Goal: Check status

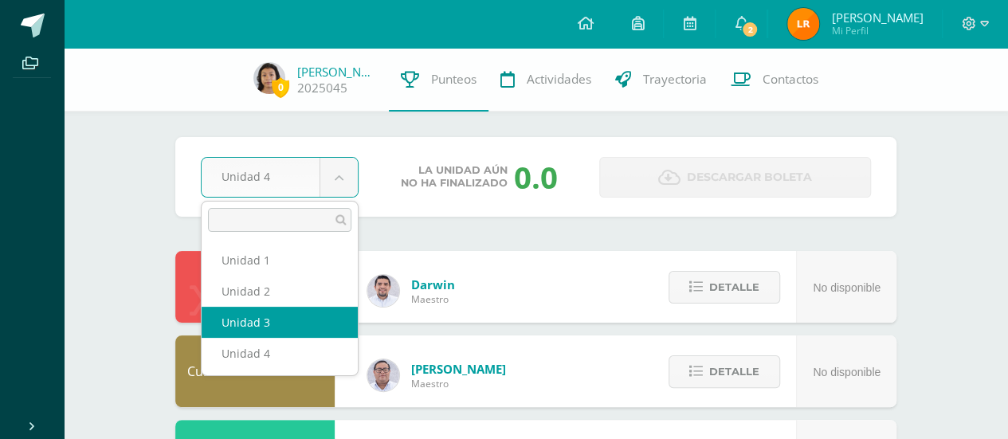
select select "Unidad 3"
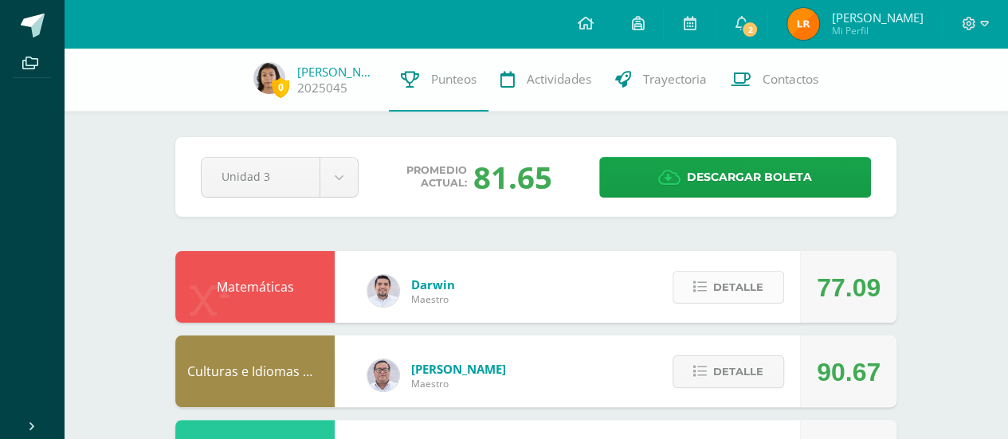
click at [755, 284] on span "Detalle" at bounding box center [738, 287] width 50 height 29
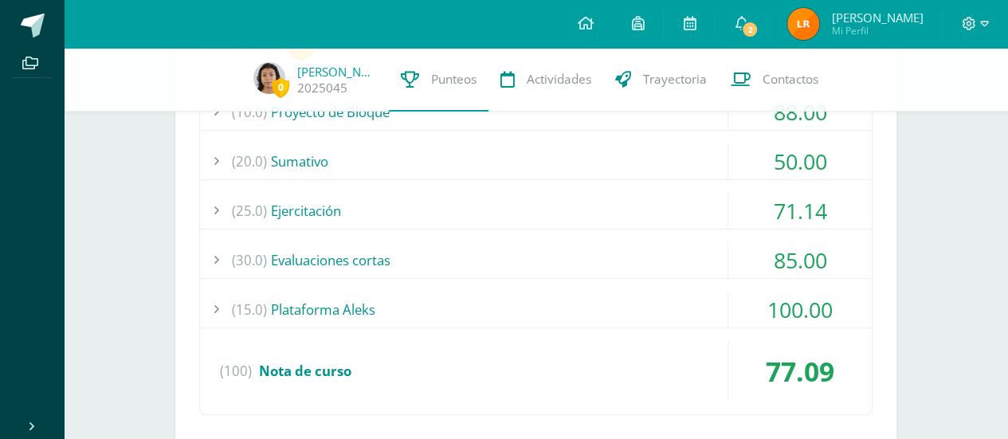
scroll to position [239, 0]
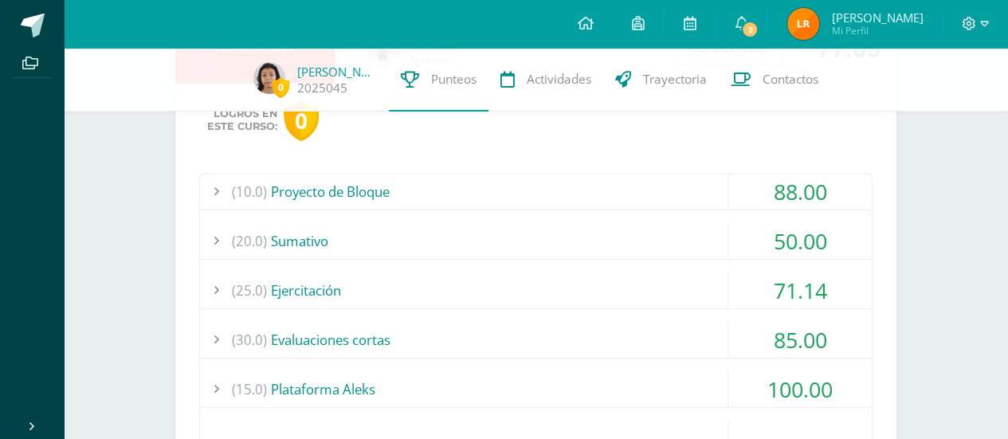
click at [657, 237] on div "(20.0) [GEOGRAPHIC_DATA]" at bounding box center [536, 241] width 672 height 36
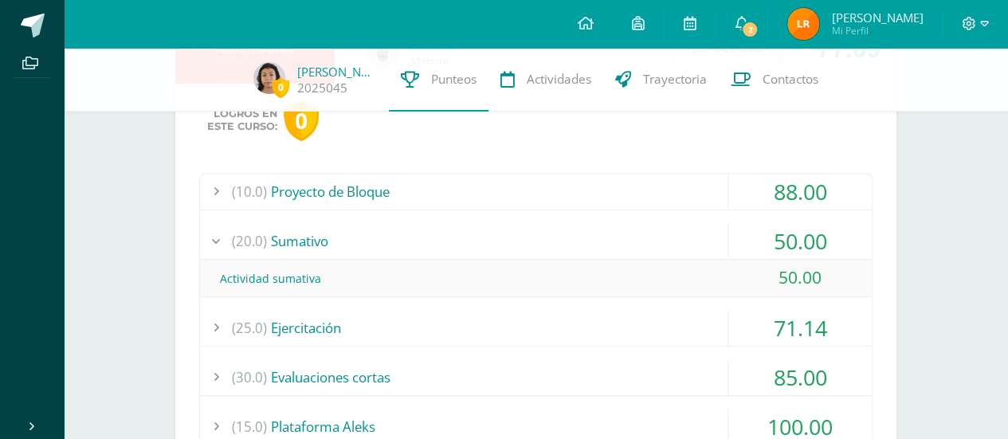
click at [661, 241] on div "(20.0) [GEOGRAPHIC_DATA]" at bounding box center [536, 241] width 672 height 36
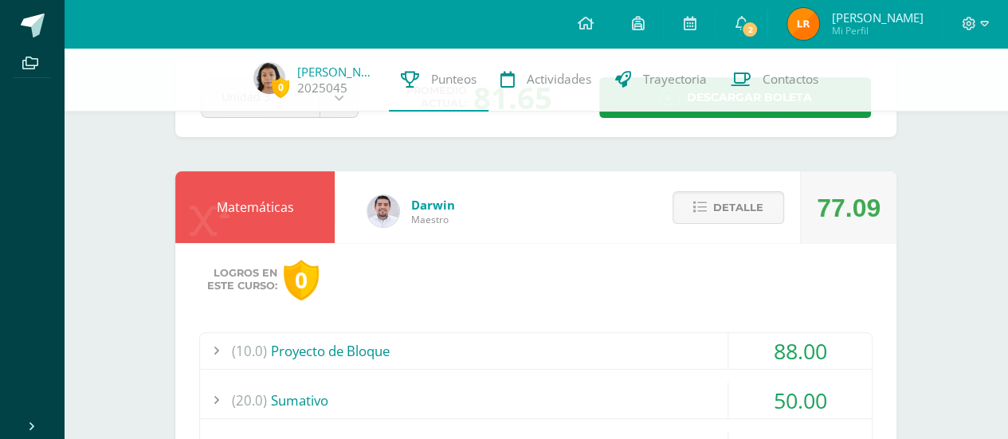
scroll to position [0, 0]
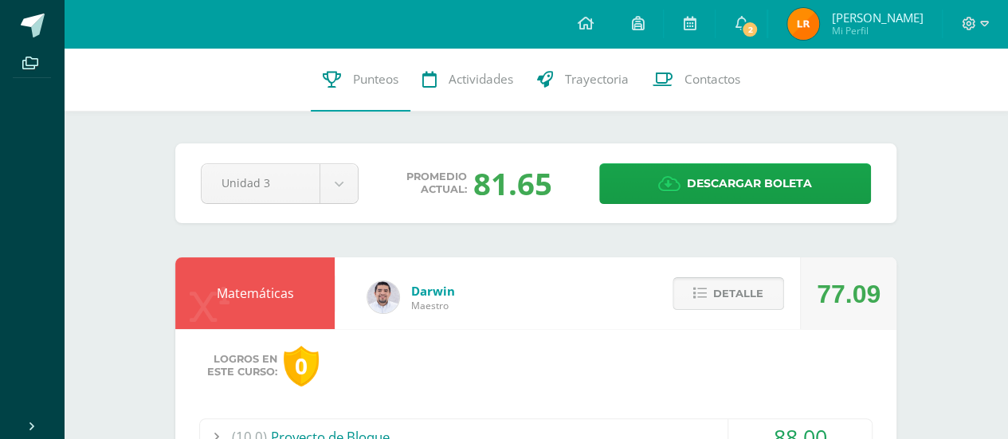
click at [738, 299] on span "Detalle" at bounding box center [738, 293] width 50 height 29
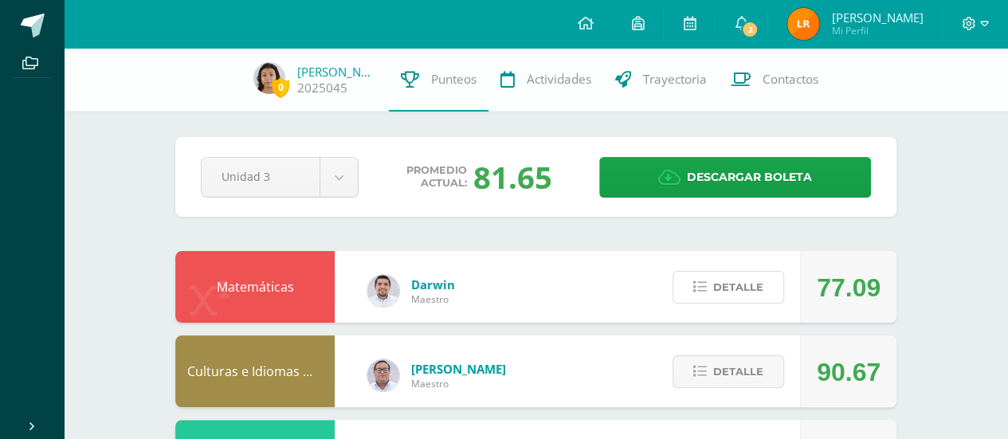
scroll to position [80, 0]
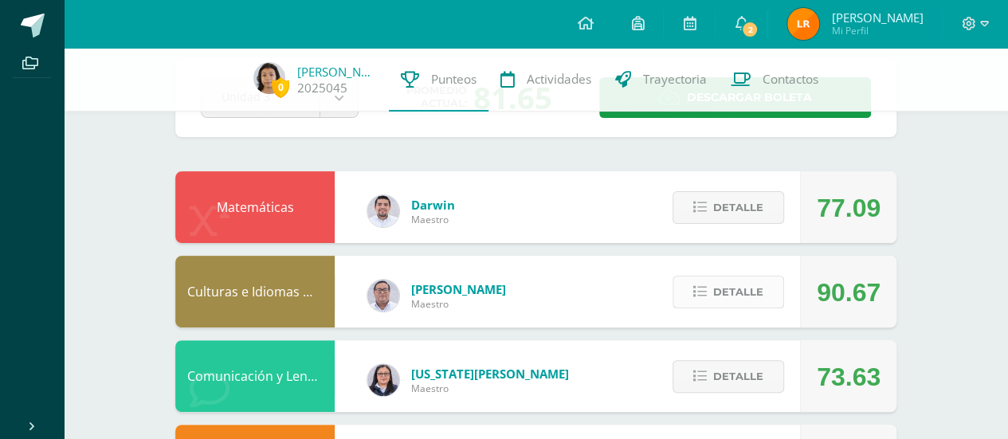
click at [751, 293] on span "Detalle" at bounding box center [738, 291] width 50 height 29
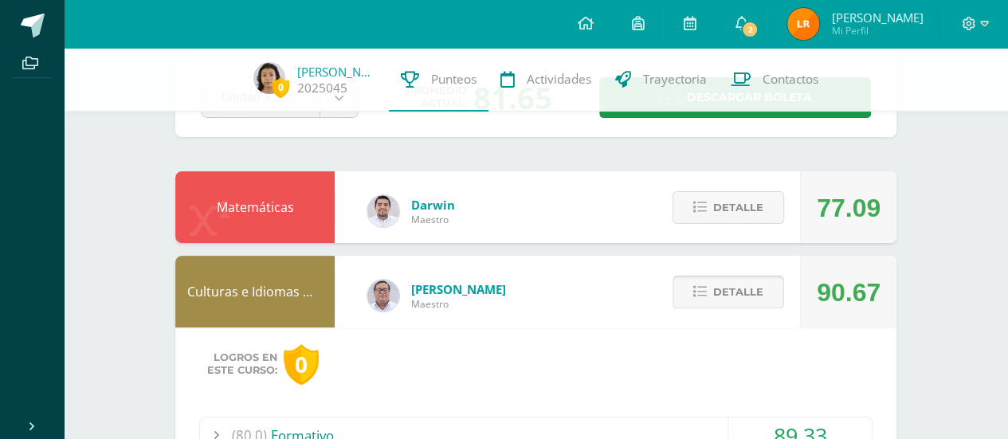
click at [751, 293] on span "Detalle" at bounding box center [738, 291] width 50 height 29
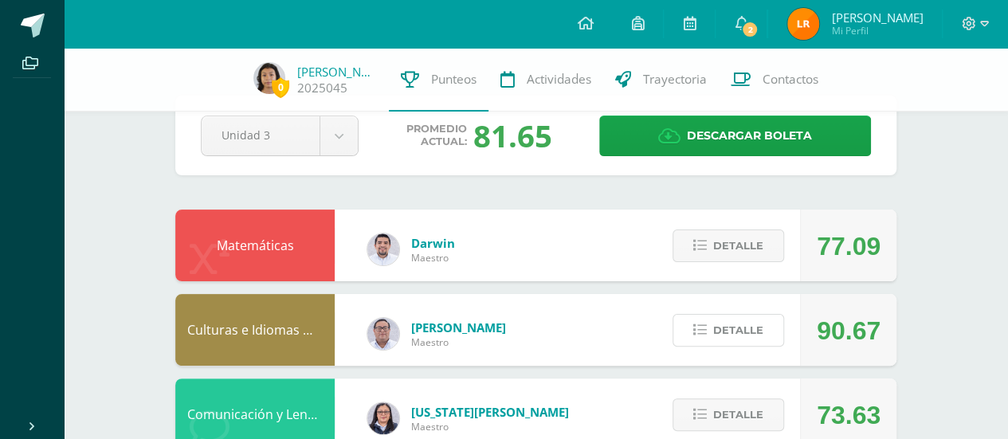
scroll to position [0, 0]
